Goal: Complete application form

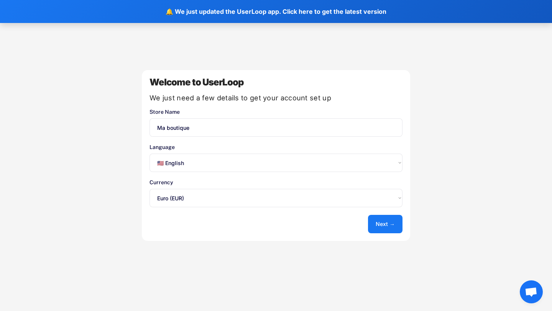
select select ""en""
select select ""1348695171700984260__LOOKUP__1635527639173x833446490375085600""
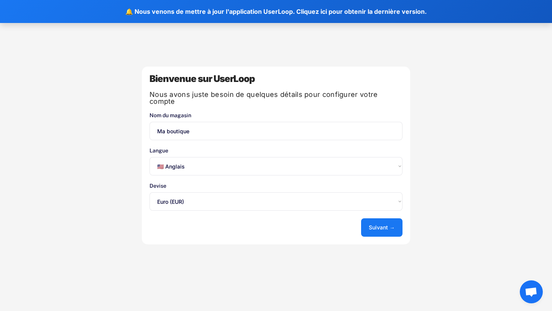
click at [212, 126] on input "input" at bounding box center [275, 131] width 253 height 18
type input "[DOMAIN_NAME]"
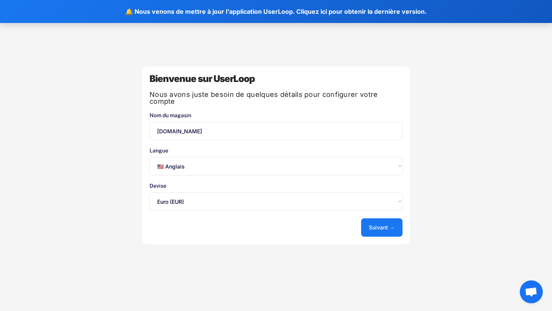
click at [216, 165] on select "Sélectionnez une option... 🇺🇸 Anglais 🇫🇷 Français 🇩🇪 Allemand 🇪🇸 Espagnol" at bounding box center [275, 166] width 253 height 18
select select ""fr""
click at [149, 157] on select "Sélectionnez une option... 🇺🇸 Anglais 🇫🇷 Français 🇩🇪 Allemand 🇪🇸 Espagnol" at bounding box center [275, 166] width 253 height 18
click at [375, 226] on font "Suivant →" at bounding box center [382, 227] width 26 height 7
